Goal: Information Seeking & Learning: Learn about a topic

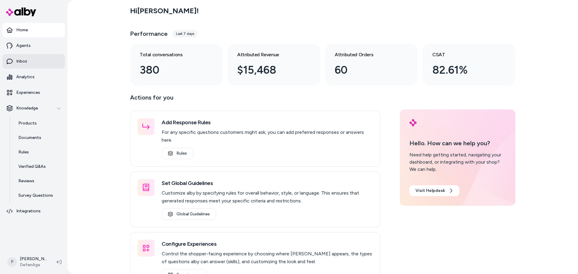
click at [32, 63] on link "Inbox" at bounding box center [33, 61] width 63 height 14
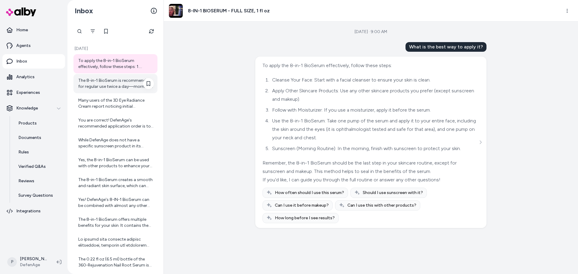
click at [123, 88] on div "The 8-in-1 BioSerum is recommended for regular use twice a day—morning and even…" at bounding box center [116, 84] width 76 height 12
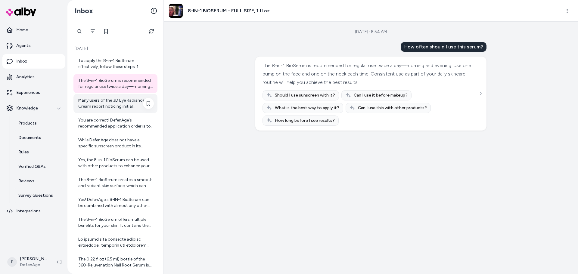
click at [87, 101] on div "Many users of the 3D Eye Radiance Cream report noticing initial improvements in…" at bounding box center [116, 103] width 76 height 12
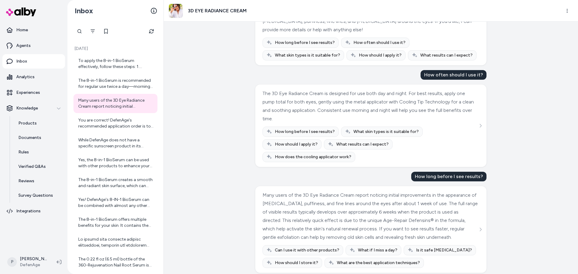
scroll to position [147, 0]
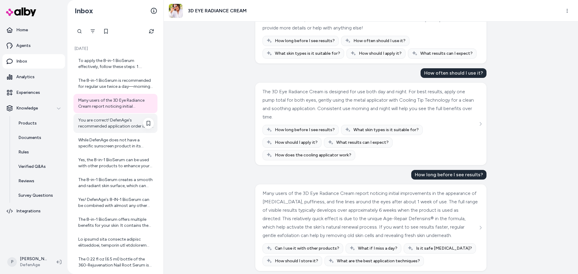
click at [105, 123] on div "You are correct! DefenAge's recommended application order is to apply the 3D Ey…" at bounding box center [116, 123] width 76 height 12
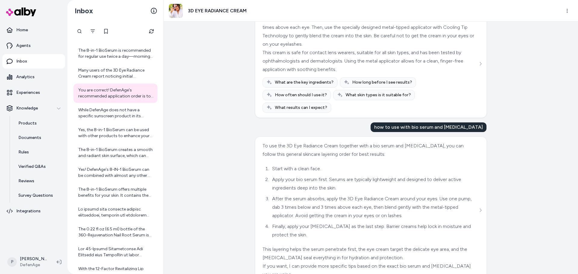
scroll to position [60, 0]
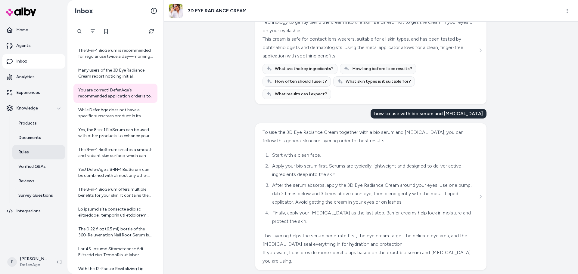
click at [28, 152] on p "Rules" at bounding box center [23, 152] width 11 height 6
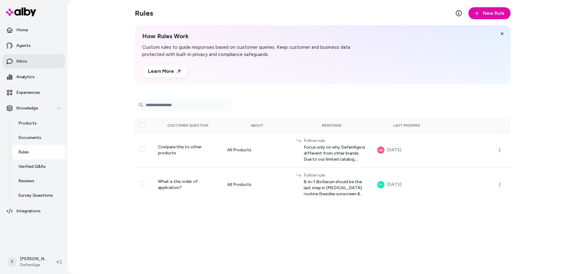
click at [30, 63] on link "Inbox" at bounding box center [33, 61] width 63 height 14
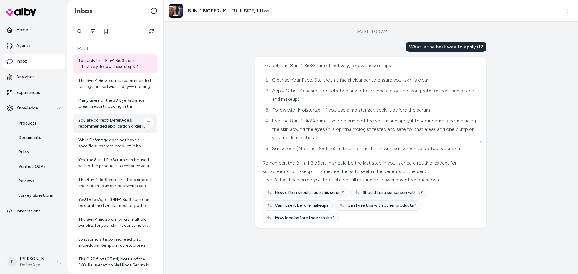
click at [110, 125] on div "You are correct! DefenAge's recommended application order is to apply the 3D Ey…" at bounding box center [116, 123] width 76 height 12
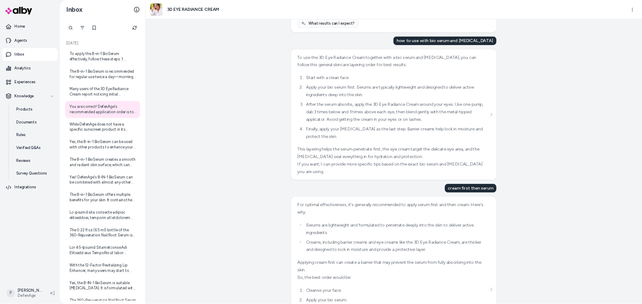
scroll to position [128, 0]
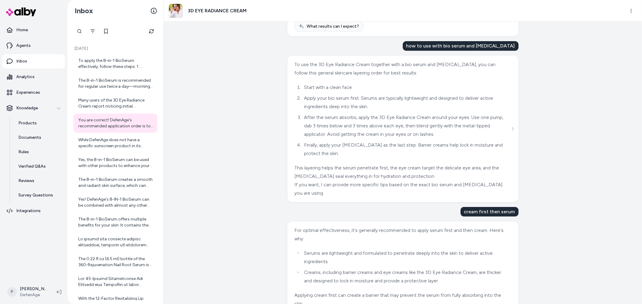
drag, startPoint x: 704, startPoint y: 1, endPoint x: 531, endPoint y: 125, distance: 213.0
click at [531, 125] on div "[DATE] · 8:01 AM How should I apply it? To apply the 3D Eye Radiance Cream, tak…" at bounding box center [403, 163] width 478 height 283
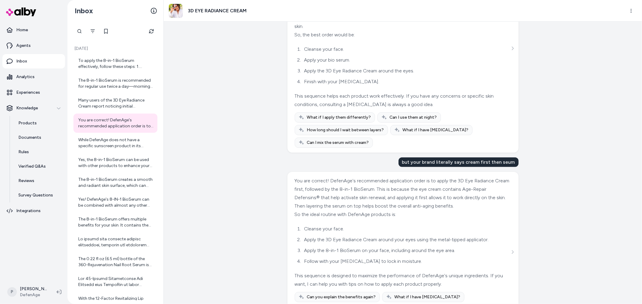
scroll to position [403, 0]
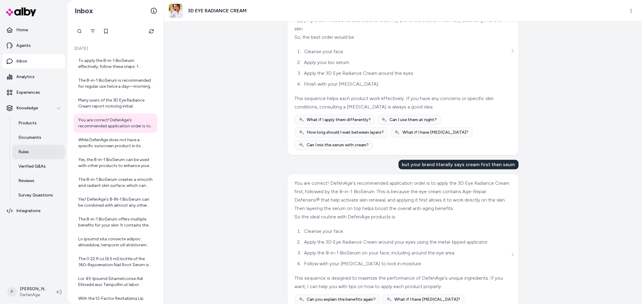
click at [37, 154] on link "Rules" at bounding box center [38, 152] width 53 height 14
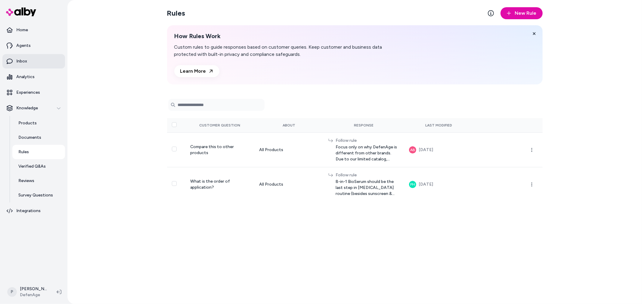
click at [32, 67] on link "Inbox" at bounding box center [33, 61] width 63 height 14
